Goal: Information Seeking & Learning: Learn about a topic

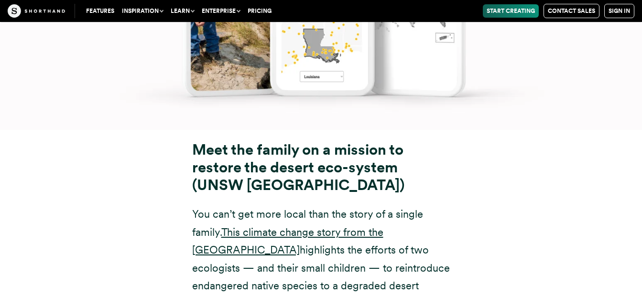
scroll to position [8213, 0]
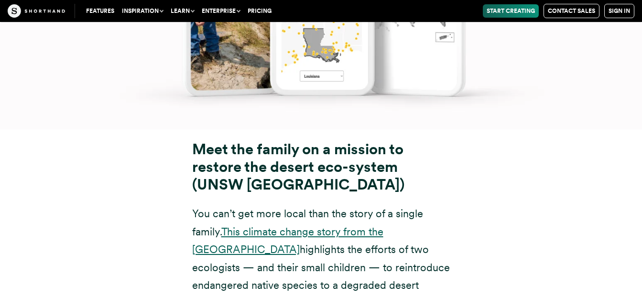
click at [305, 225] on link "This climate change story from the [GEOGRAPHIC_DATA]" at bounding box center [287, 240] width 191 height 30
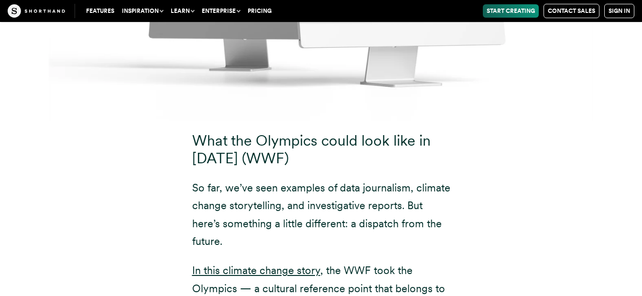
scroll to position [10122, 0]
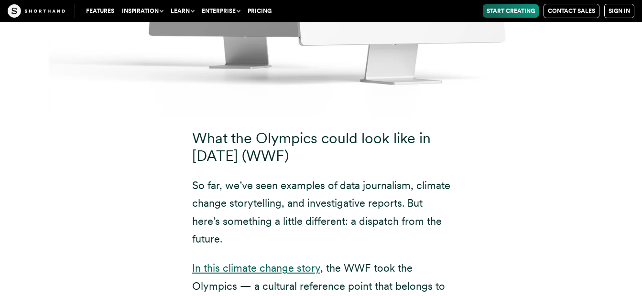
drag, startPoint x: 288, startPoint y: 161, endPoint x: 273, endPoint y: 167, distance: 16.2
click at [273, 262] on link "In this climate change story" at bounding box center [256, 268] width 128 height 12
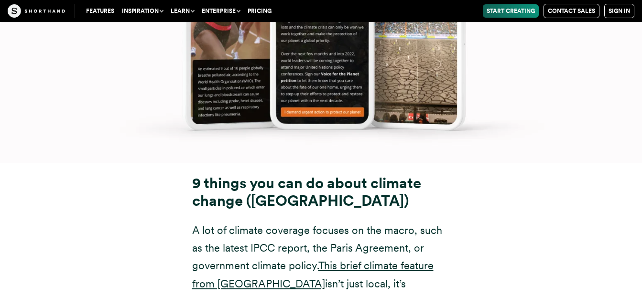
scroll to position [11150, 0]
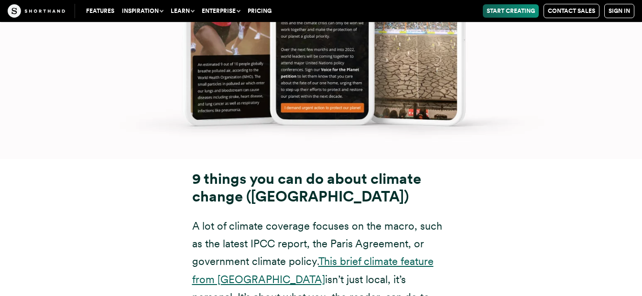
click at [348, 255] on link "This brief climate feature from [GEOGRAPHIC_DATA]" at bounding box center [312, 270] width 241 height 30
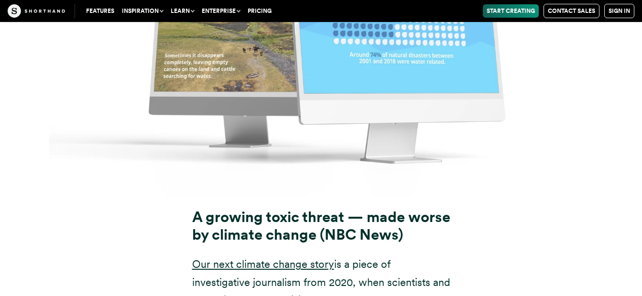
scroll to position [7148, 0]
click at [259, 257] on link "Our next climate change story" at bounding box center [263, 263] width 142 height 12
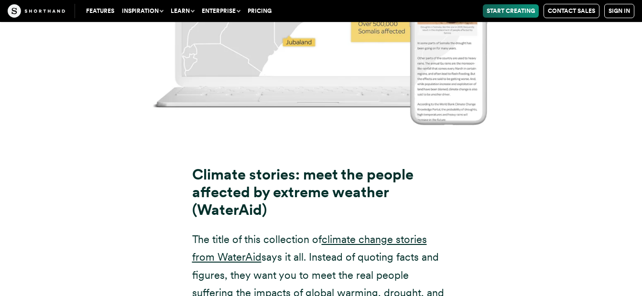
scroll to position [6234, 0]
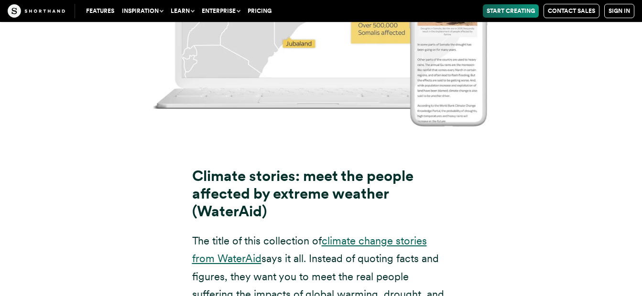
click at [355, 235] on link "climate change stories from WaterAid" at bounding box center [309, 250] width 235 height 30
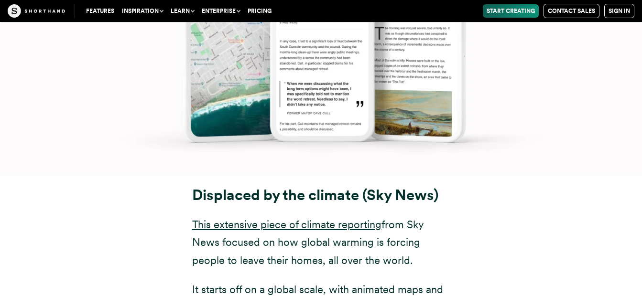
scroll to position [5283, 0]
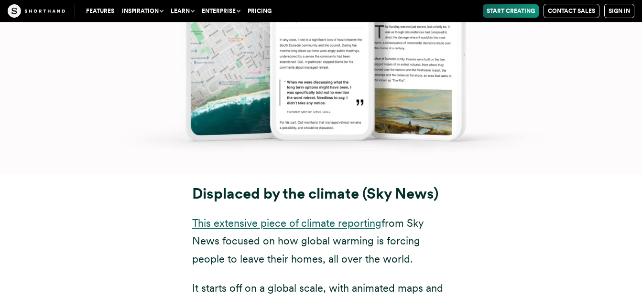
click at [309, 217] on link "This extensive piece of climate reporting" at bounding box center [286, 223] width 189 height 12
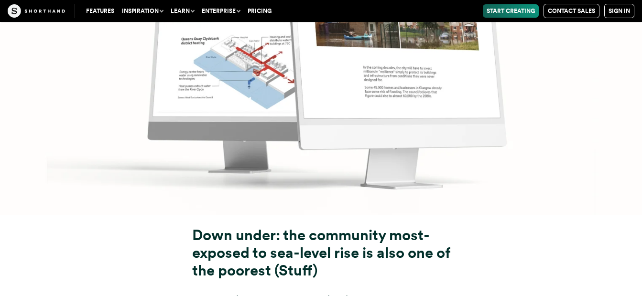
scroll to position [4206, 0]
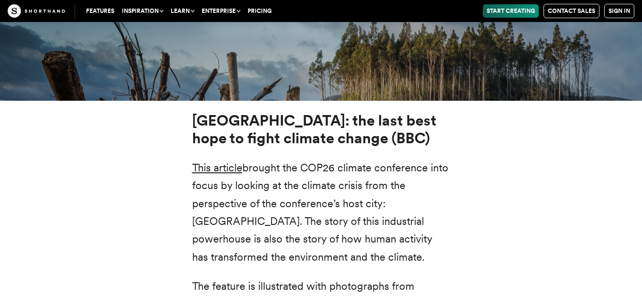
scroll to position [3337, 0]
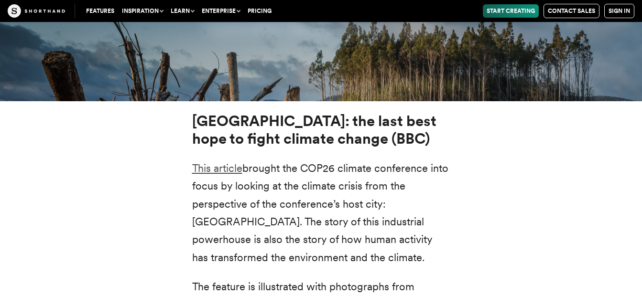
click at [235, 162] on link "This article" at bounding box center [217, 168] width 50 height 12
